Goal: Complete application form

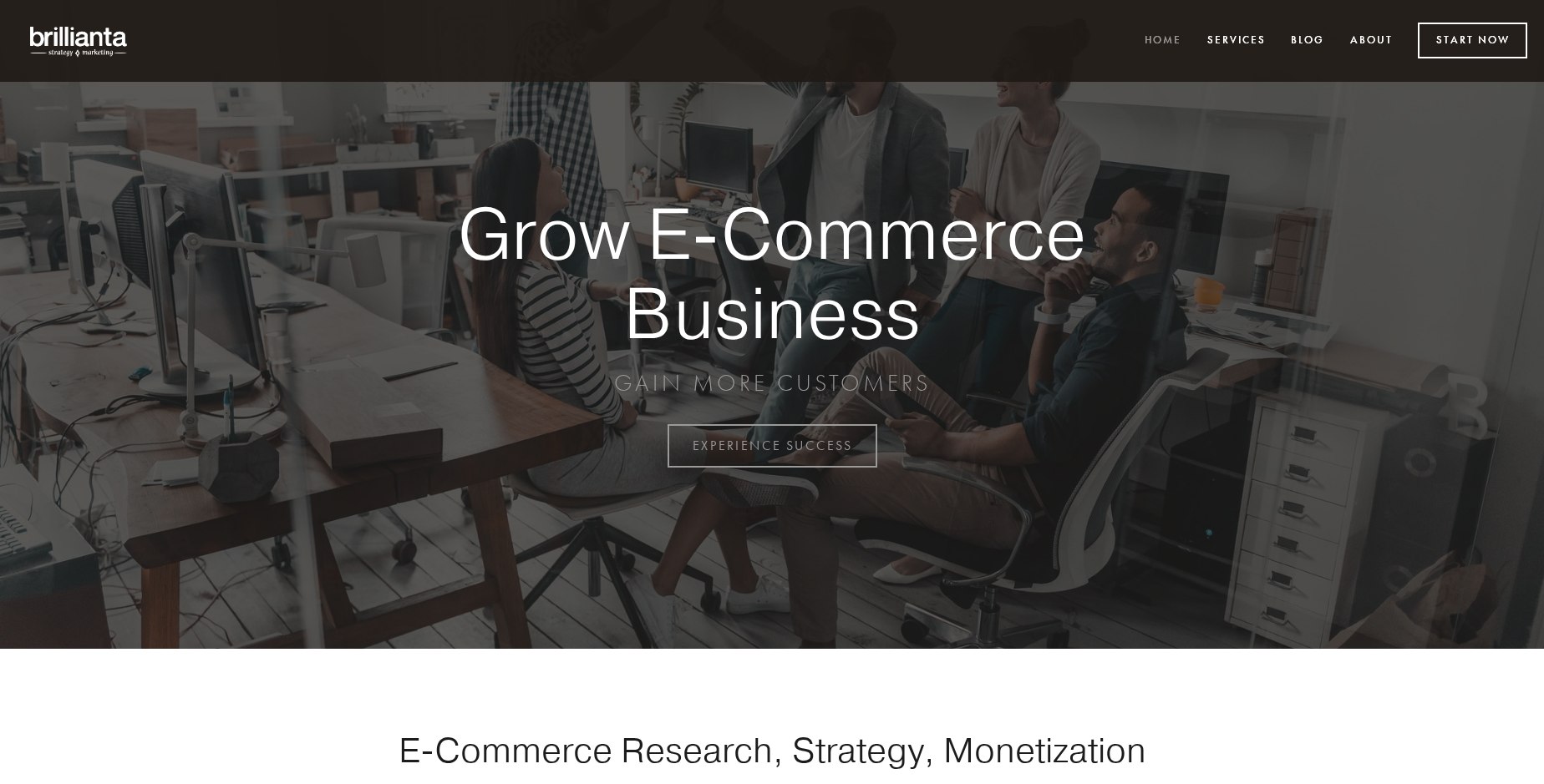
scroll to position [4379, 0]
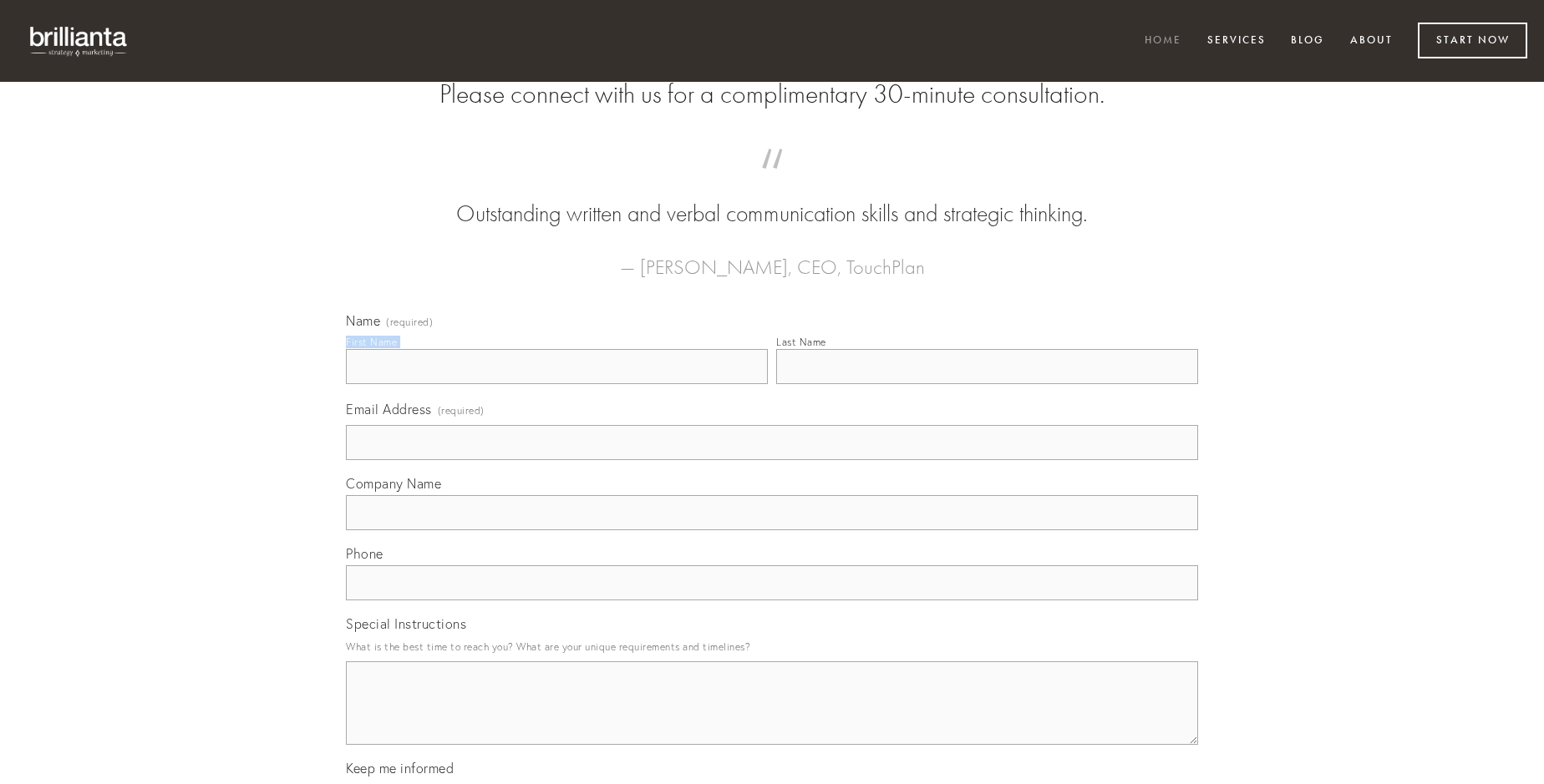
type input "[PERSON_NAME]"
click at [987, 384] on input "Last Name" at bounding box center [987, 366] width 422 height 35
type input "[PERSON_NAME]"
click at [772, 461] on input "Email Address (required)" at bounding box center [772, 442] width 852 height 35
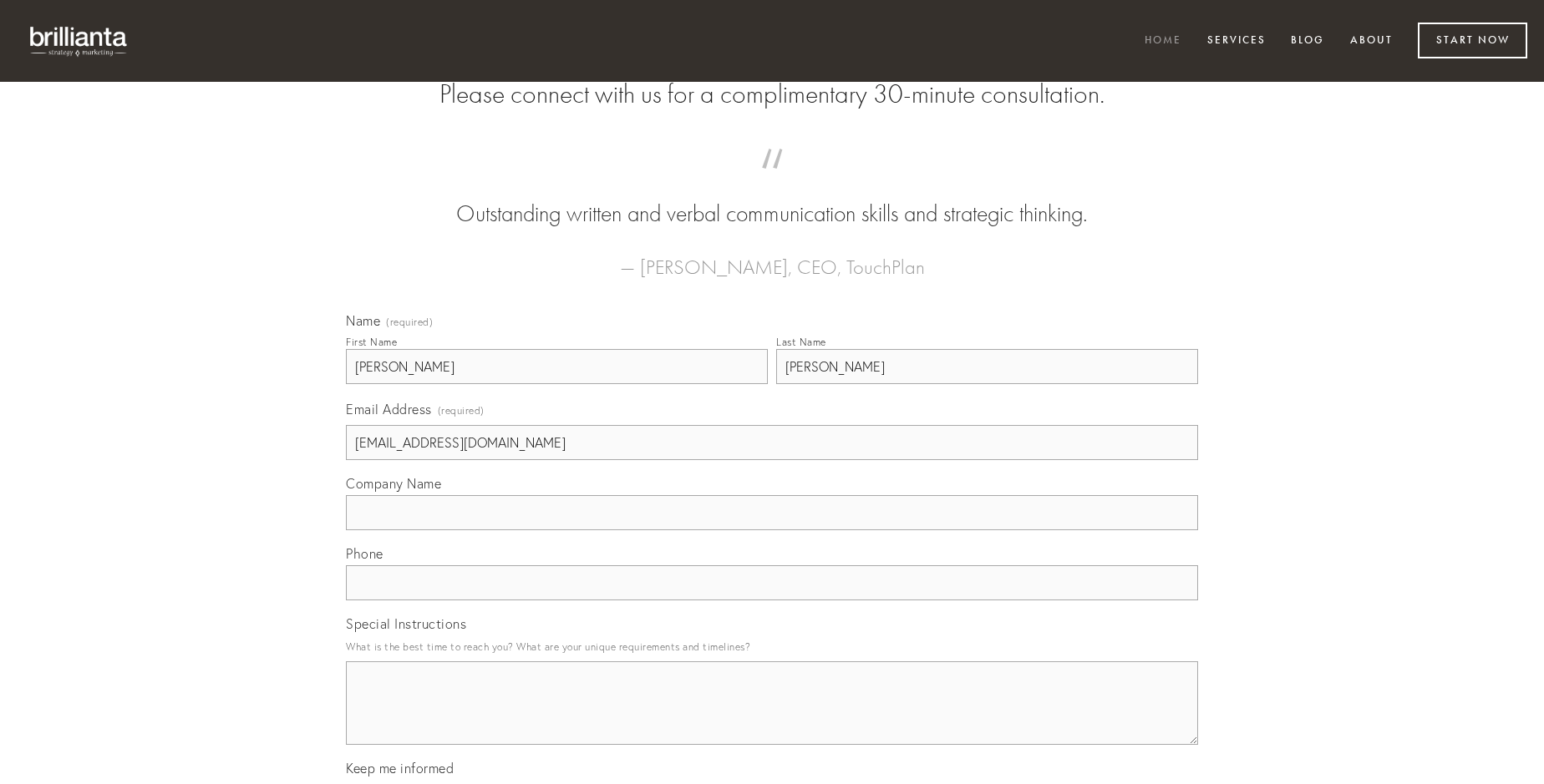
type input "[EMAIL_ADDRESS][DOMAIN_NAME]"
click at [772, 530] on input "Company Name" at bounding box center [772, 513] width 852 height 35
type input "tempora"
click at [772, 600] on input "text" at bounding box center [772, 583] width 852 height 35
click at [772, 718] on textarea "Special Instructions" at bounding box center [772, 703] width 852 height 83
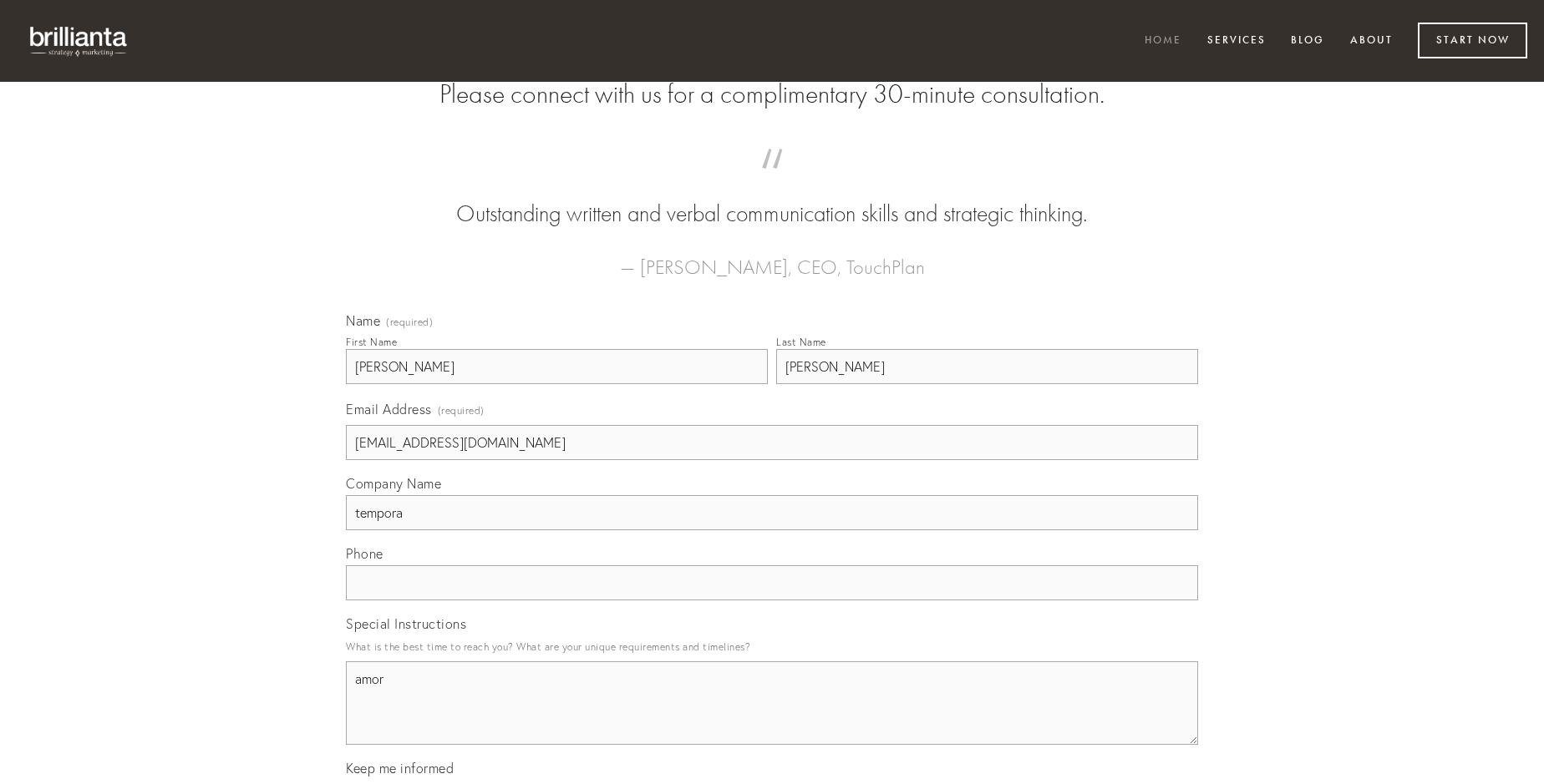
type textarea "amor"
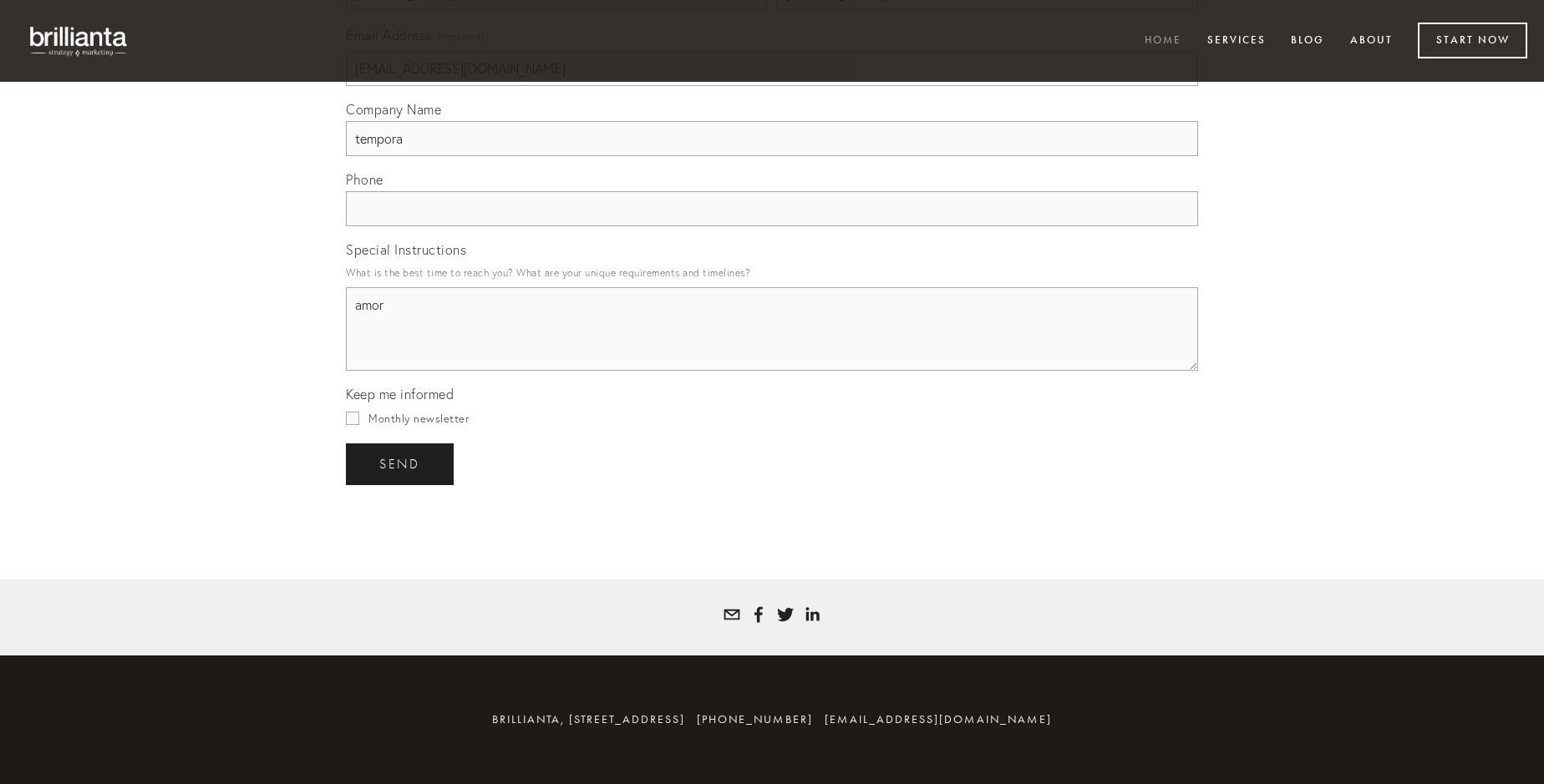
click at [401, 463] on span "send" at bounding box center [399, 464] width 41 height 15
